Goal: Obtain resource: Obtain resource

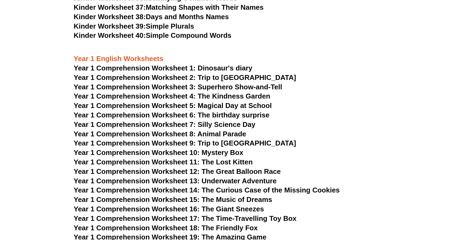
scroll to position [567, 0]
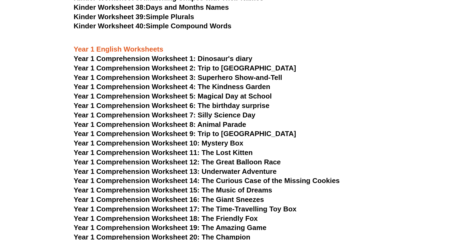
click at [244, 57] on span "Year 1 Comprehension Worksheet 1: Dinosaur's diary" at bounding box center [163, 59] width 179 height 8
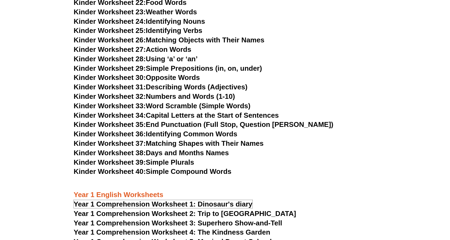
scroll to position [540, 0]
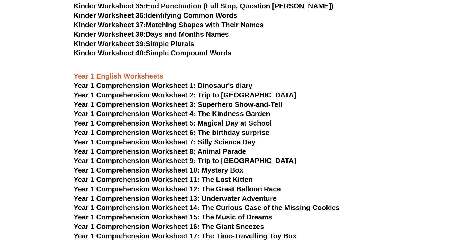
click at [236, 95] on span "Year 1 Comprehension Worksheet 2: Trip to England" at bounding box center [185, 95] width 222 height 8
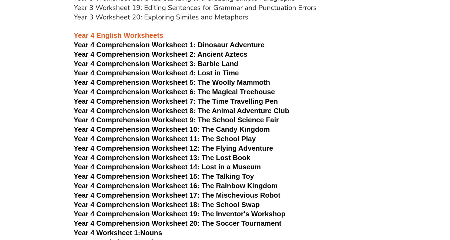
scroll to position [1891, 0]
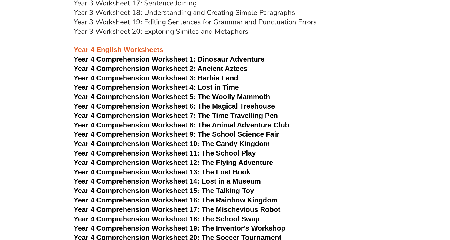
click at [249, 59] on span "Dinosaur Adventure" at bounding box center [231, 59] width 67 height 8
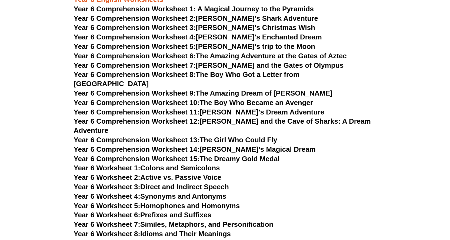
scroll to position [2729, 0]
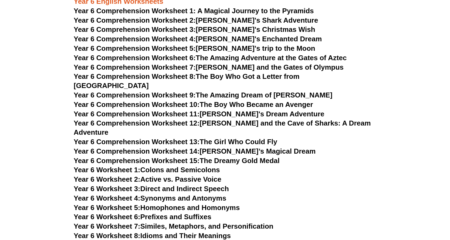
click at [255, 119] on link "Year 6 Comprehension Worksheet 12: Emma and the Cave of Sharks: A Dream Adventu…" at bounding box center [222, 127] width 297 height 17
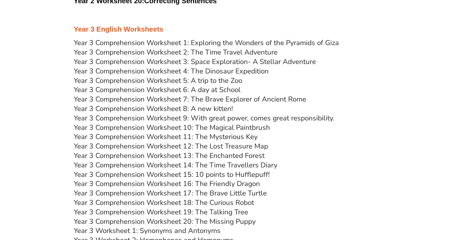
scroll to position [0, 0]
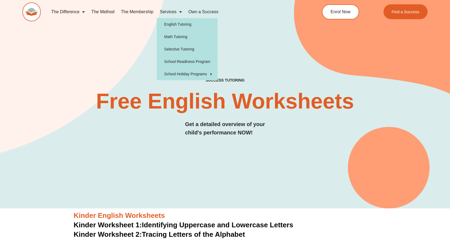
click at [181, 12] on span "Menu" at bounding box center [178, 12] width 5 height 10
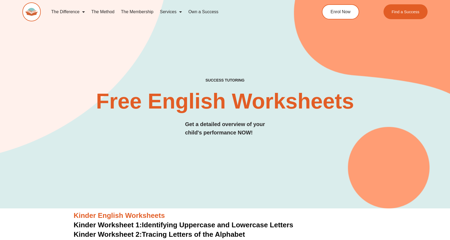
click at [181, 12] on span "Menu" at bounding box center [178, 12] width 5 height 10
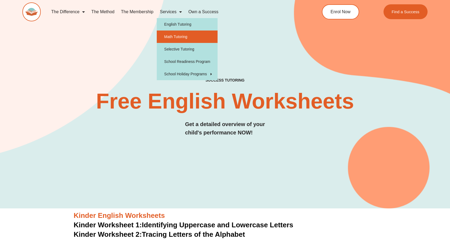
click at [183, 36] on link "Math Tutoring" at bounding box center [187, 37] width 61 height 12
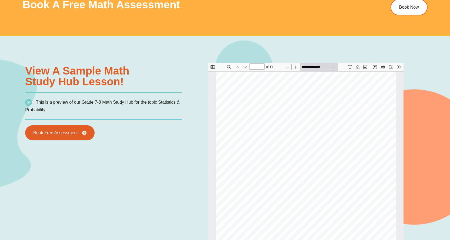
scroll to position [378, 0]
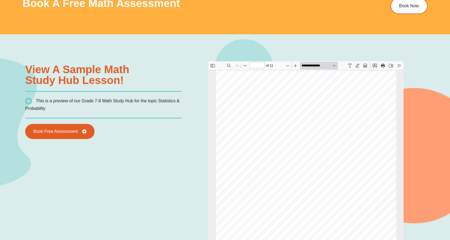
type input "*"
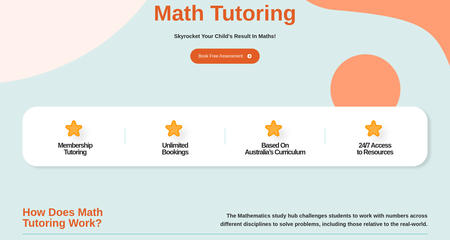
scroll to position [162, 0]
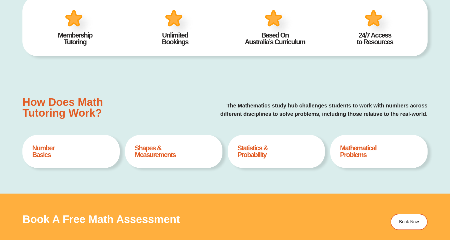
click at [47, 146] on h4 "Number Basics" at bounding box center [71, 152] width 78 height 14
click at [147, 150] on h4 "Shapes & Measurements" at bounding box center [174, 152] width 78 height 14
click at [276, 150] on h4 "Statistics & Probability" at bounding box center [276, 152] width 78 height 14
drag, startPoint x: 355, startPoint y: 150, endPoint x: 356, endPoint y: 145, distance: 5.7
click at [356, 151] on h4 "Mathematical Problems" at bounding box center [379, 152] width 78 height 14
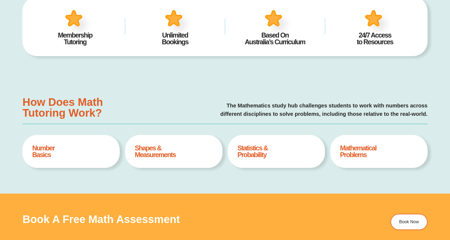
click at [283, 36] on h4 "Based On Australia’s Curriculum" at bounding box center [274, 39] width 83 height 14
click at [155, 21] on div at bounding box center [175, 16] width 42 height 19
click at [170, 27] on img at bounding box center [179, 23] width 34 height 33
click at [71, 38] on h4 "Membership Tutoring" at bounding box center [74, 39] width 83 height 14
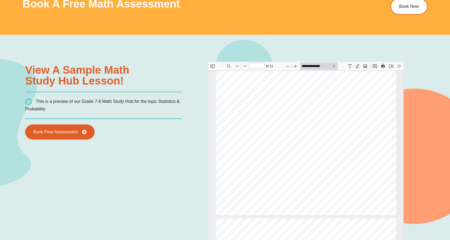
scroll to position [378, 0]
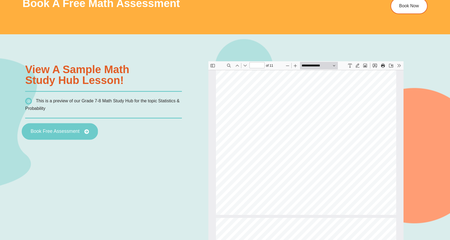
click at [75, 133] on span "Book Free Assessment" at bounding box center [55, 131] width 49 height 5
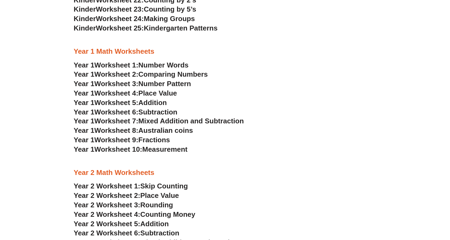
scroll to position [458, 0]
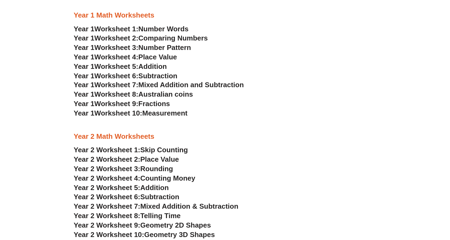
click at [182, 26] on span "Number Words" at bounding box center [163, 29] width 50 height 8
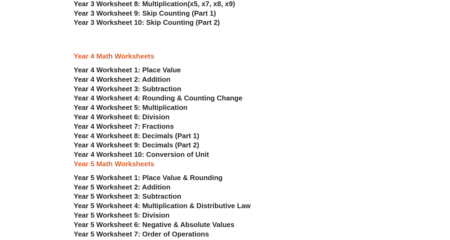
scroll to position [782, 0]
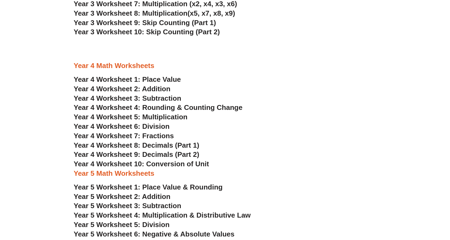
click at [153, 91] on span "Year 4 Worksheet 2: Addition" at bounding box center [122, 89] width 97 height 8
click at [170, 116] on span "Year 4 Worksheet 5: Multiplication" at bounding box center [131, 117] width 114 height 8
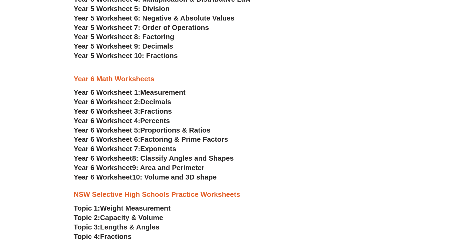
scroll to position [1025, 0]
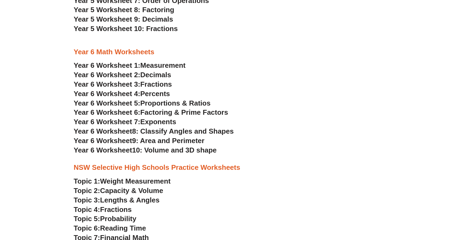
click at [156, 65] on span "Measurement" at bounding box center [162, 65] width 45 height 8
